Goal: Task Accomplishment & Management: Manage account settings

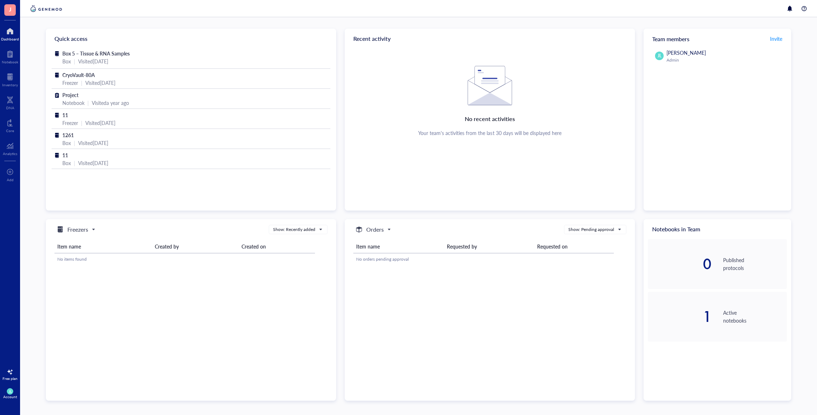
click at [12, 398] on div "Account" at bounding box center [10, 397] width 14 height 4
click at [35, 408] on link "Logout" at bounding box center [50, 405] width 47 height 13
